Goal: Check status: Check status

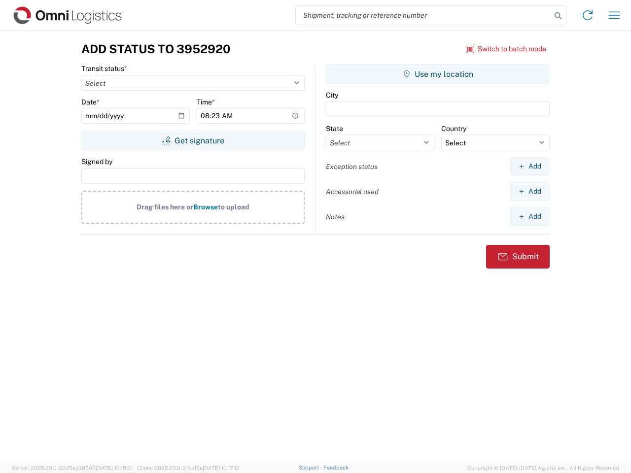
click at [423, 15] on input "search" at bounding box center [423, 15] width 255 height 19
click at [558, 16] on icon at bounding box center [558, 16] width 14 height 14
click at [588, 15] on icon at bounding box center [588, 15] width 16 height 16
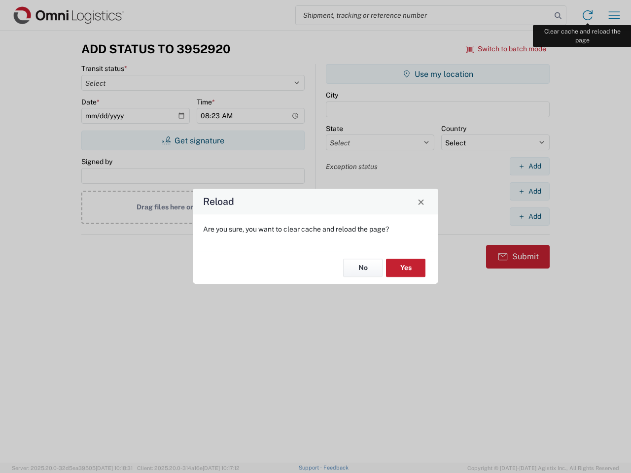
click at [614, 15] on div "Reload Are you sure, you want to clear cache and reload the page? No Yes" at bounding box center [315, 236] width 631 height 473
click at [506, 49] on div "Reload Are you sure, you want to clear cache and reload the page? No Yes" at bounding box center [315, 236] width 631 height 473
click at [193, 140] on div "Reload Are you sure, you want to clear cache and reload the page? No Yes" at bounding box center [315, 236] width 631 height 473
click at [438, 74] on div "Reload Are you sure, you want to clear cache and reload the page? No Yes" at bounding box center [315, 236] width 631 height 473
click at [529, 166] on div "Reload Are you sure, you want to clear cache and reload the page? No Yes" at bounding box center [315, 236] width 631 height 473
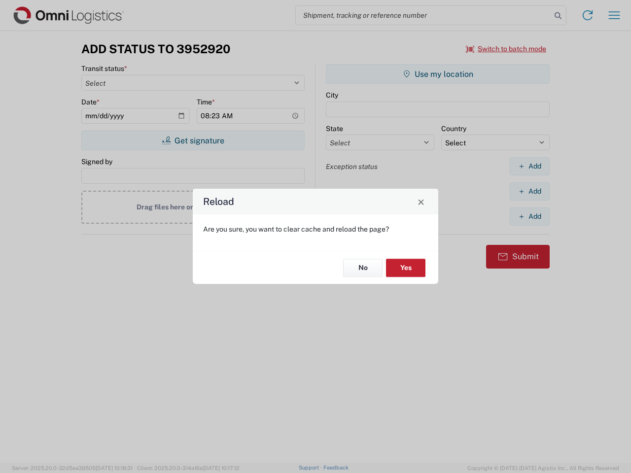
click at [529, 191] on div "Reload Are you sure, you want to clear cache and reload the page? No Yes" at bounding box center [315, 236] width 631 height 473
click at [529, 216] on div "Reload Are you sure, you want to clear cache and reload the page? No Yes" at bounding box center [315, 236] width 631 height 473
